Goal: Task Accomplishment & Management: Use online tool/utility

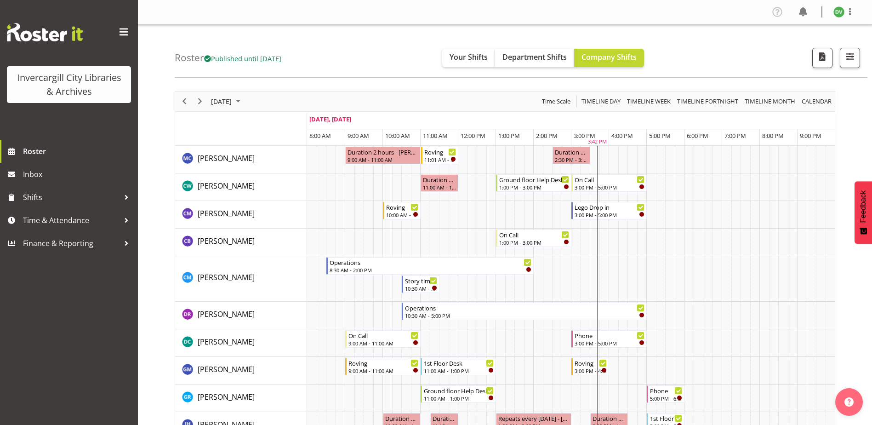
scroll to position [138, 0]
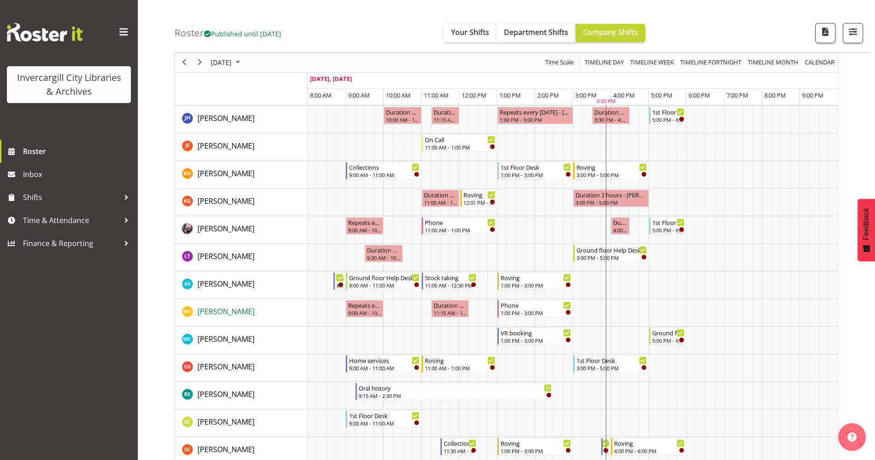
scroll to position [352, 0]
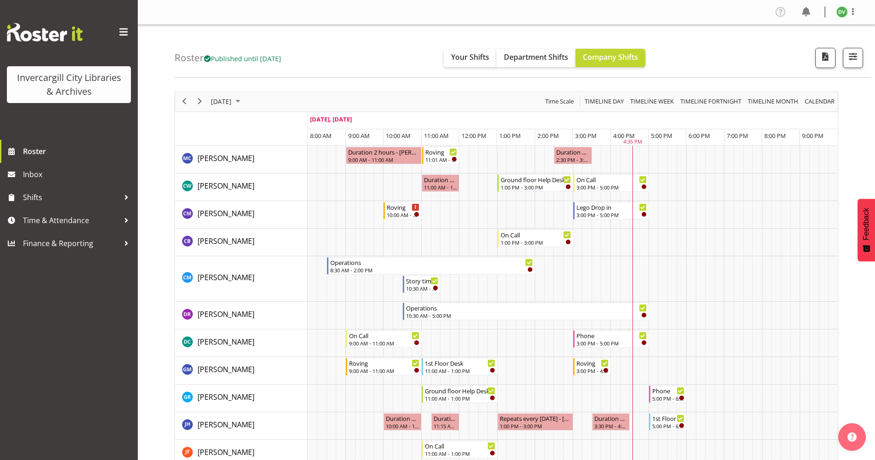
scroll to position [352, 0]
